Goal: Task Accomplishment & Management: Manage account settings

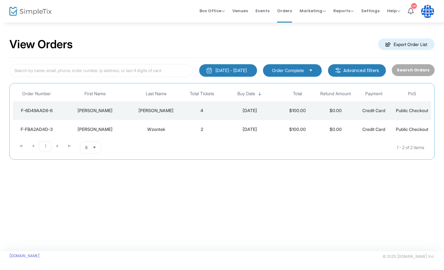
click at [255, 69] on button "[DATE] - [DATE]" at bounding box center [228, 70] width 58 height 13
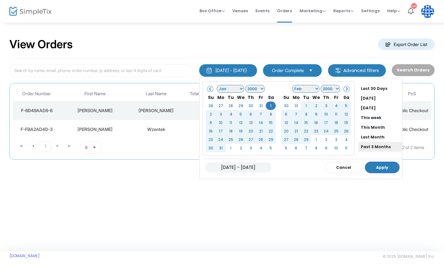
click at [377, 150] on li "Past 3 Months" at bounding box center [380, 147] width 44 height 10
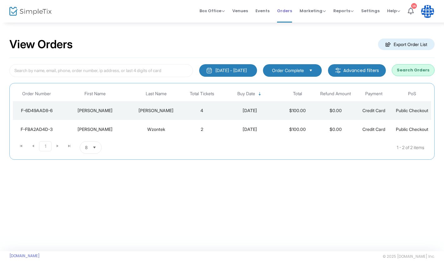
click at [285, 11] on span "Orders" at bounding box center [284, 11] width 15 height 16
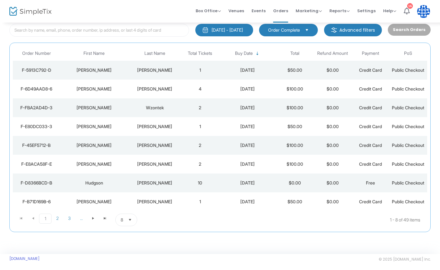
scroll to position [41, 0]
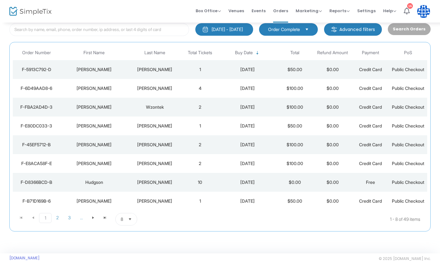
click at [128, 221] on span "Select" at bounding box center [130, 219] width 10 height 10
click at [128, 203] on li "100" at bounding box center [127, 206] width 22 height 13
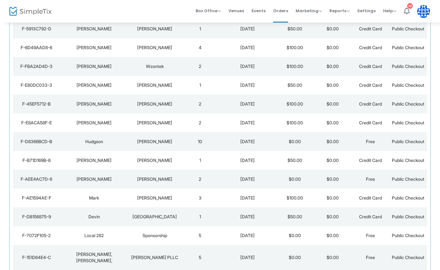
scroll to position [82, 0]
